Goal: Transaction & Acquisition: Purchase product/service

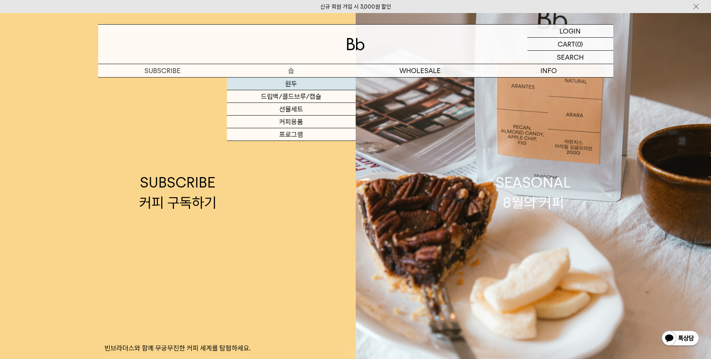
click at [297, 85] on link "원두" at bounding box center [291, 84] width 129 height 13
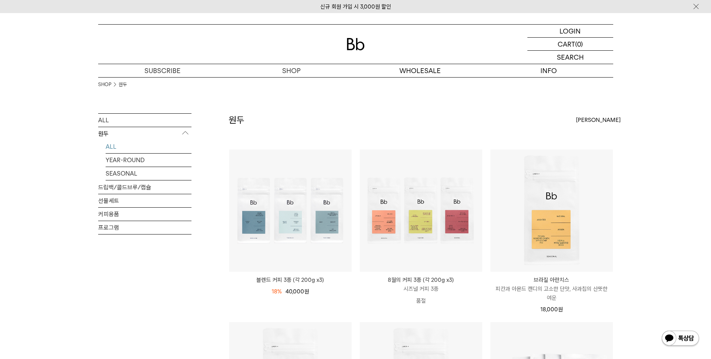
scroll to position [112, 0]
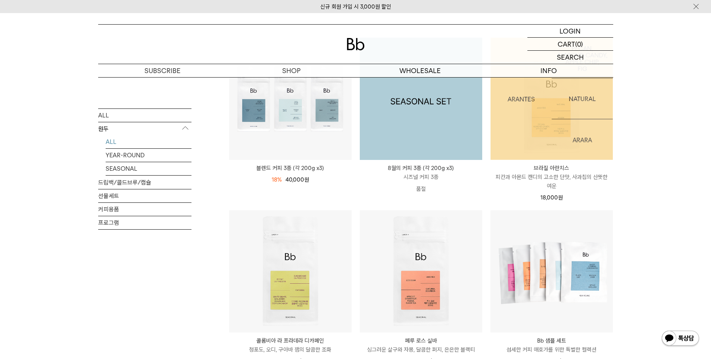
click at [529, 143] on img at bounding box center [551, 99] width 122 height 122
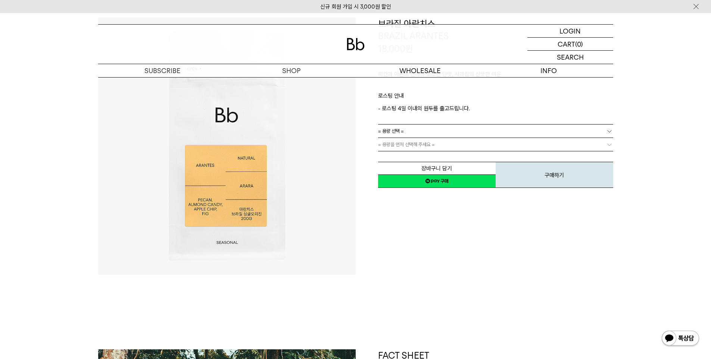
scroll to position [37, 0]
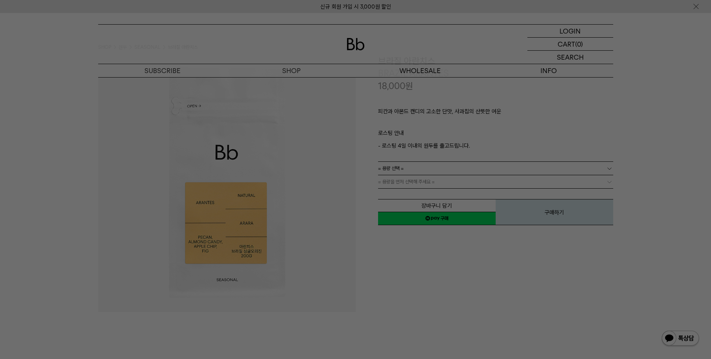
click at [551, 329] on div at bounding box center [355, 179] width 711 height 359
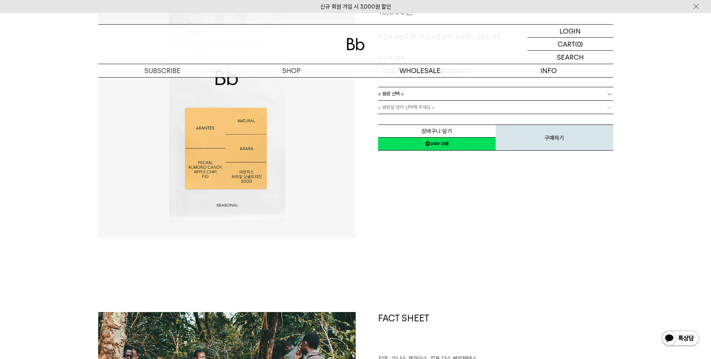
scroll to position [0, 0]
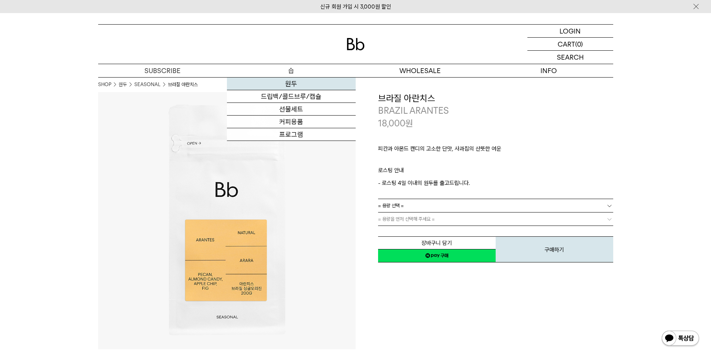
click at [292, 82] on link "원두" at bounding box center [291, 84] width 129 height 13
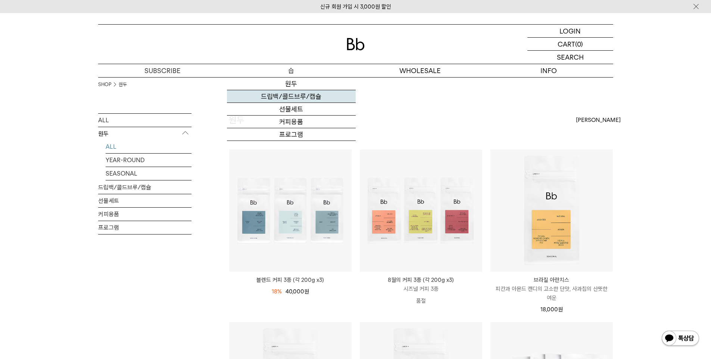
click at [306, 98] on link "드립백/콜드브루/캡슐" at bounding box center [291, 96] width 129 height 13
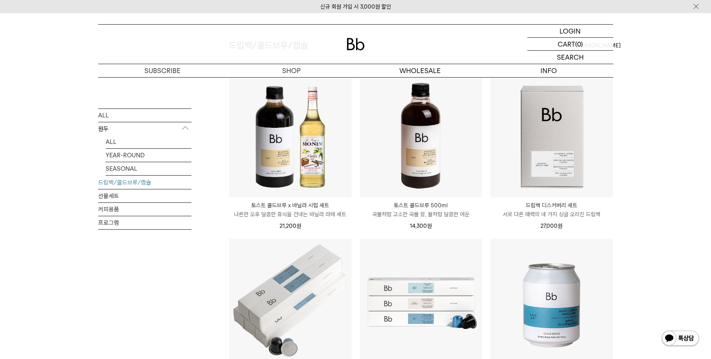
scroll to position [187, 0]
